Goal: Transaction & Acquisition: Purchase product/service

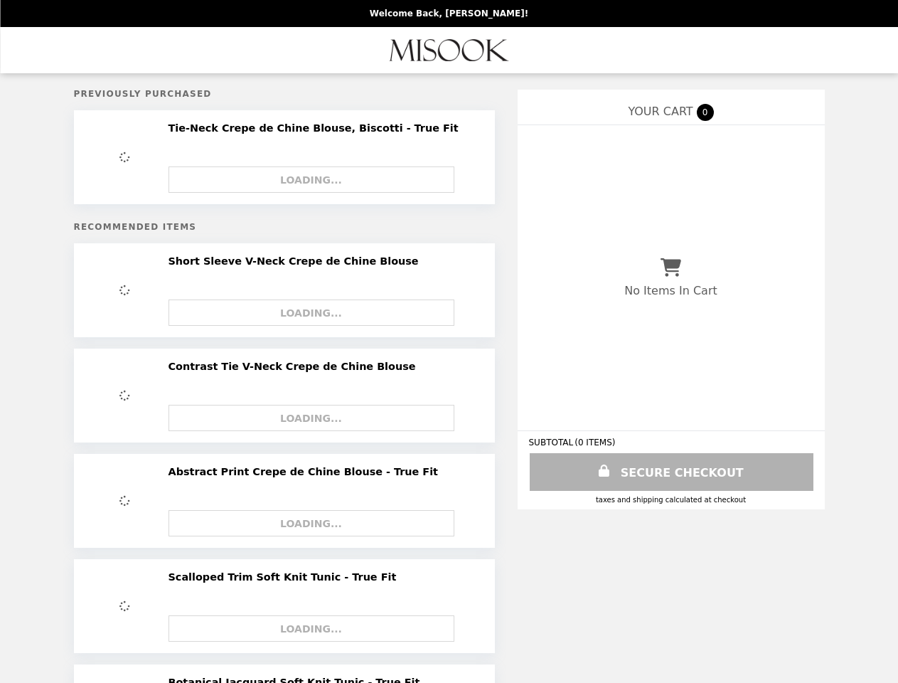
select select "*********"
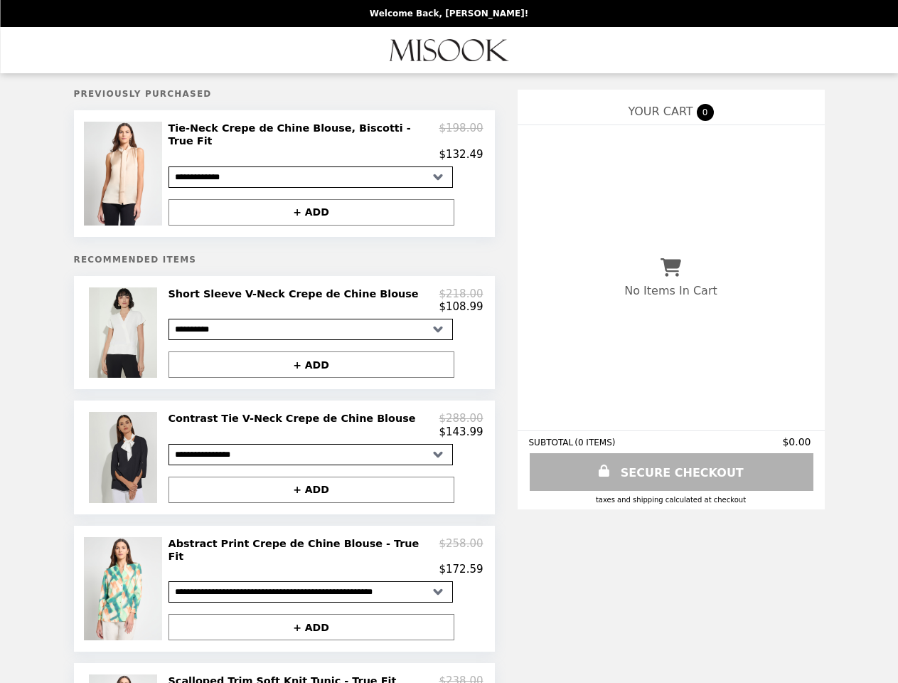
click at [125, 169] on img at bounding box center [124, 174] width 81 height 104
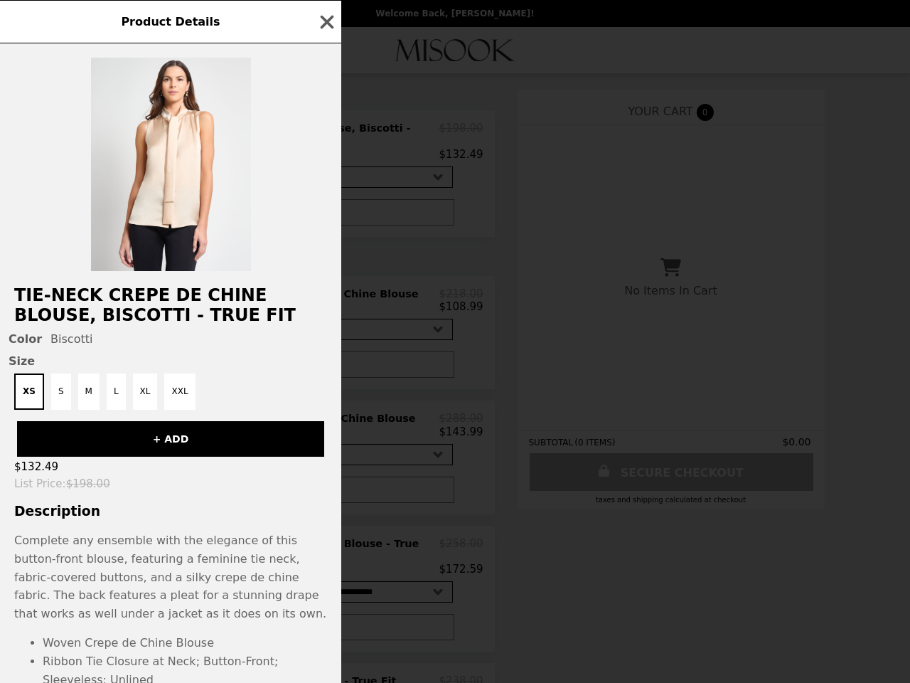
click at [311, 203] on div "Product Details Tie-Neck Crepe de Chine Blouse, Biscotti - True Fit Color Bisco…" at bounding box center [455, 341] width 910 height 683
click at [125, 325] on h2 "Tie-Neck Crepe de Chine Blouse, Biscotti - True Fit" at bounding box center [170, 305] width 341 height 40
click at [326, 294] on h2 "Tie-Neck Crepe de Chine Blouse, Biscotti - True Fit" at bounding box center [170, 305] width 341 height 40
click at [311, 359] on div "Product Details Tie-Neck Crepe de Chine Blouse, Biscotti - True Fit Color Bisco…" at bounding box center [455, 341] width 910 height 683
click at [125, 453] on button "+ ADD" at bounding box center [170, 439] width 307 height 36
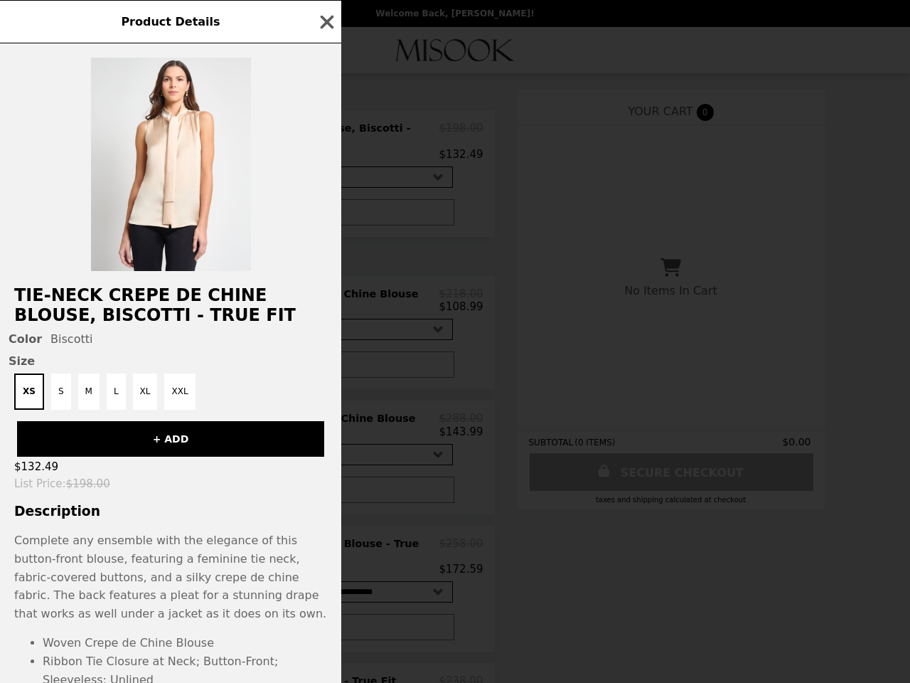
click at [326, 425] on div "$143.99" at bounding box center [326, 431] width 315 height 13
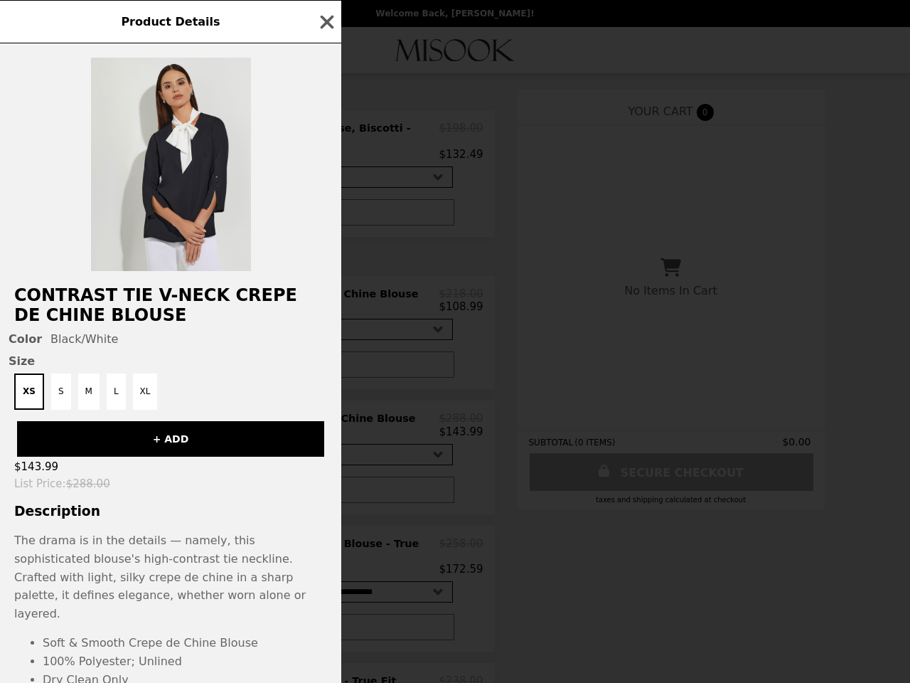
click at [311, 486] on div "Product Details Contrast Tie V-Neck Crepe de Chine Blouse Color Black/White Siz…" at bounding box center [455, 341] width 910 height 683
click at [125, 580] on p "The drama is in the details — namely, this sophisticated blouse's high-contrast…" at bounding box center [170, 576] width 313 height 91
